Goal: Transaction & Acquisition: Register for event/course

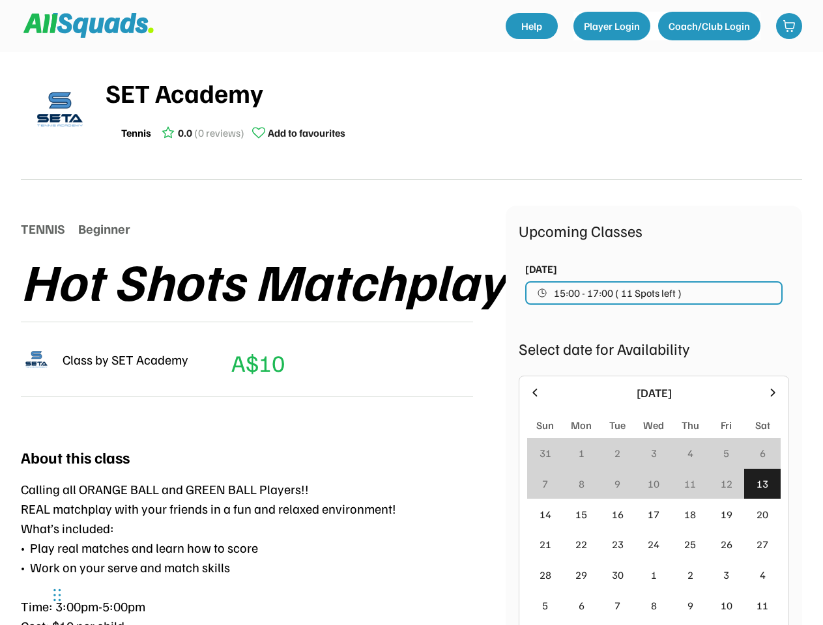
click at [411, 313] on div "TENNIS Beginner Hot Shots Matchplay Class by SET Academy A$10 (Member's Price) A" at bounding box center [263, 311] width 485 height 211
click at [411, 332] on div "Class by SET Academy A$10 (Member's Price) A" at bounding box center [247, 360] width 452 height 76
click at [411, 339] on div "Class by SET Academy A$10 (Member's Price) A" at bounding box center [247, 360] width 452 height 76
click at [411, 116] on div "SET Academy Tennis 0.0 (0 reviews) Add to favourites" at bounding box center [454, 109] width 696 height 73
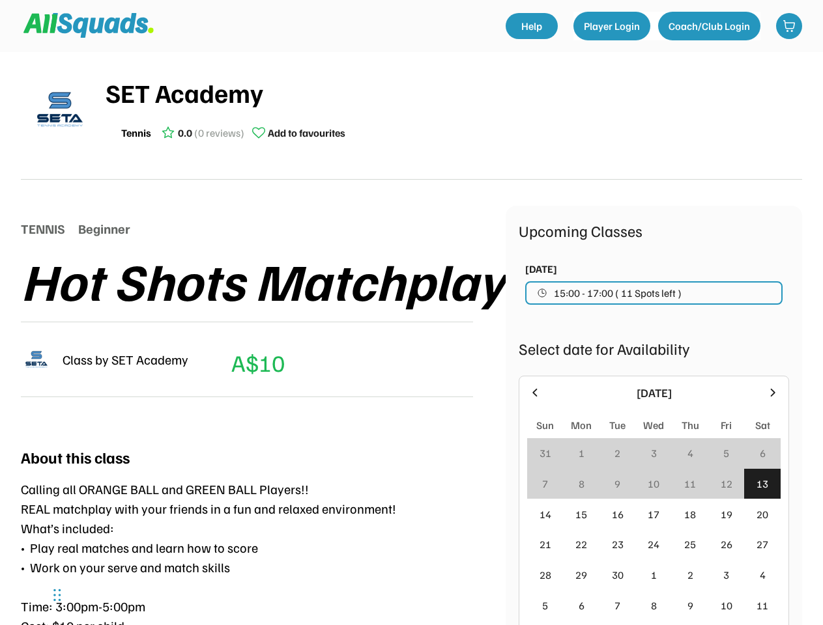
click at [60, 109] on img at bounding box center [59, 109] width 65 height 65
click at [453, 109] on div "SET Academy" at bounding box center [454, 92] width 696 height 39
click at [453, 93] on div "SET Academy" at bounding box center [454, 92] width 696 height 39
click at [453, 133] on div "Tennis 0.0 (0 reviews) Add to favourites" at bounding box center [454, 133] width 696 height 26
click at [136, 133] on div "Tennis" at bounding box center [136, 133] width 30 height 16
